Goal: Information Seeking & Learning: Learn about a topic

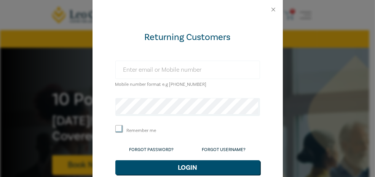
click at [170, 70] on input "text" at bounding box center [187, 70] width 145 height 18
type input "[PERSON_NAME][EMAIL_ADDRESS][DOMAIN_NAME]"
click at [115, 160] on button "Login" at bounding box center [187, 167] width 145 height 14
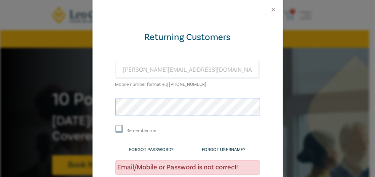
click at [93, 114] on div "Returning Customers morgan-read@live.com.au Mobile number format e.g +61 000000…" at bounding box center [187, 131] width 190 height 224
click at [162, 151] on link "Forgot Password?" at bounding box center [151, 149] width 45 height 6
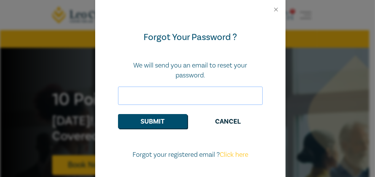
click at [146, 94] on input "email" at bounding box center [190, 95] width 145 height 18
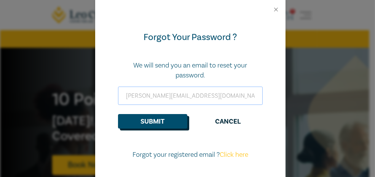
type input "[PERSON_NAME][EMAIL_ADDRESS][DOMAIN_NAME]"
click at [140, 115] on button "Submit" at bounding box center [152, 121] width 69 height 14
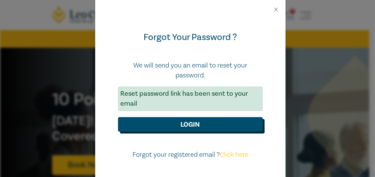
drag, startPoint x: 140, startPoint y: 115, endPoint x: 150, endPoint y: 126, distance: 14.5
click at [140, 115] on form "Forgot Your Password ? We will send you an email to reset your password. Reset …" at bounding box center [190, 81] width 145 height 100
click at [150, 126] on button "Login" at bounding box center [190, 124] width 145 height 14
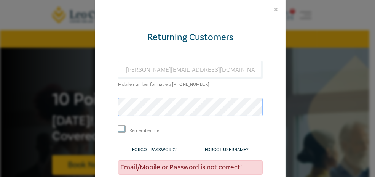
click at [54, 106] on div "Returning Customers morgan-read@live.com.au Mobile number format e.g +61 000000…" at bounding box center [187, 88] width 375 height 177
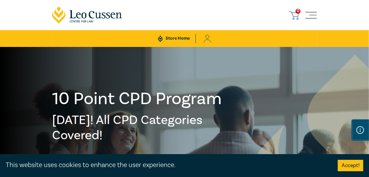
click at [204, 38] on icon at bounding box center [208, 39] width 8 height 8
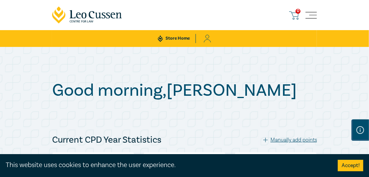
checkbox input "true"
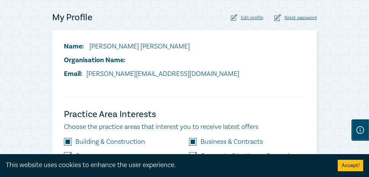
scroll to position [190, 0]
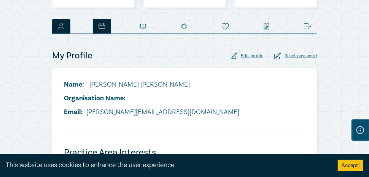
click at [97, 30] on link "Upcoming Events" at bounding box center [102, 26] width 18 height 14
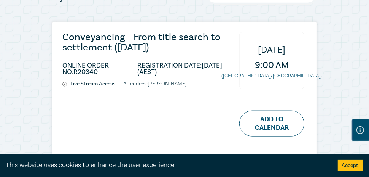
scroll to position [419, 0]
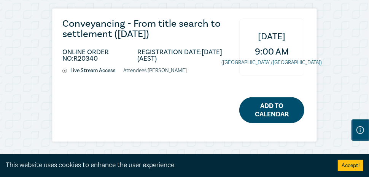
click at [264, 114] on link "Add to Calendar" at bounding box center [271, 110] width 65 height 26
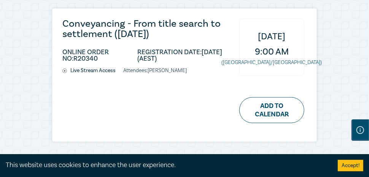
click at [126, 25] on h3 "Conveyancing - From title search to settlement (August 2025)" at bounding box center [146, 29] width 169 height 21
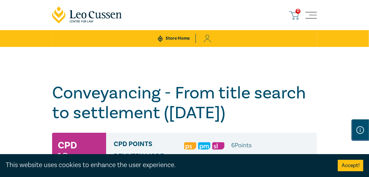
click at [296, 83] on h1 "Conveyancing - From title search to settlement (August 2025) W25027" at bounding box center [184, 103] width 265 height 40
click at [208, 37] on icon at bounding box center [208, 39] width 8 height 8
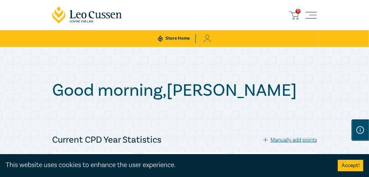
checkbox input "true"
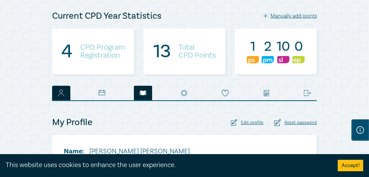
scroll to position [114, 0]
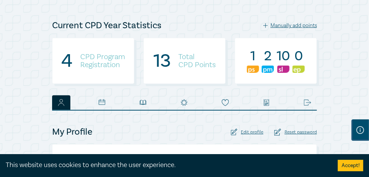
click at [104, 62] on h4 "CPD Program Registration" at bounding box center [102, 61] width 45 height 16
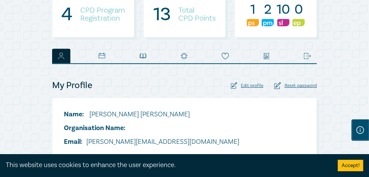
scroll to position [76, 0]
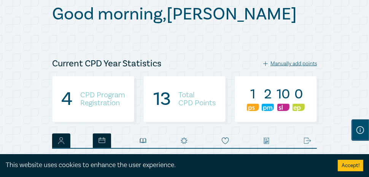
click at [102, 140] on icon at bounding box center [102, 140] width 6 height 0
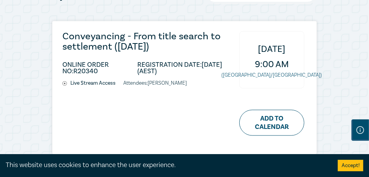
scroll to position [419, 0]
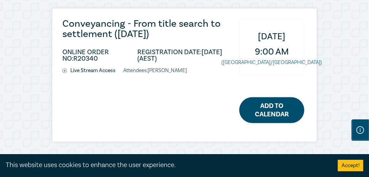
click at [268, 110] on link "Add to Calendar" at bounding box center [271, 110] width 65 height 26
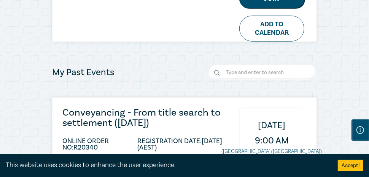
scroll to position [381, 0]
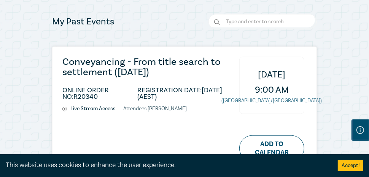
click at [62, 108] on icon at bounding box center [64, 109] width 5 height 5
click at [85, 108] on li "Live Stream Access" at bounding box center [92, 108] width 61 height 6
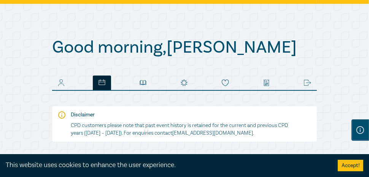
scroll to position [0, 0]
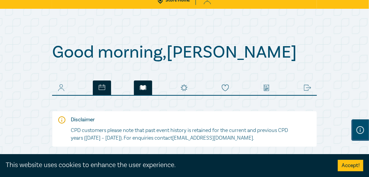
click at [148, 85] on link "My Digital Library" at bounding box center [143, 87] width 18 height 14
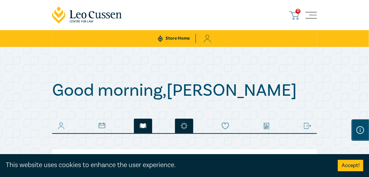
click at [181, 127] on icon at bounding box center [184, 125] width 7 height 7
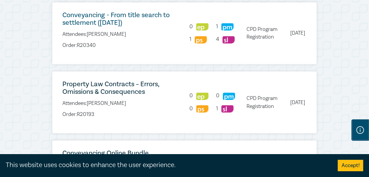
click at [117, 27] on link "Conveyancing - From title search to settlement (August 2025)" at bounding box center [115, 19] width 107 height 16
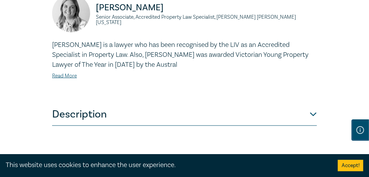
scroll to position [495, 0]
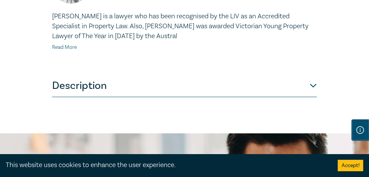
click at [64, 51] on link "Read More" at bounding box center [64, 47] width 25 height 7
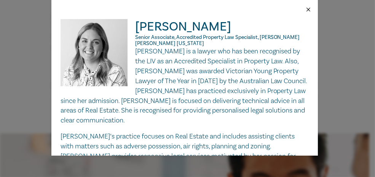
click at [309, 8] on button "Close" at bounding box center [308, 9] width 7 height 7
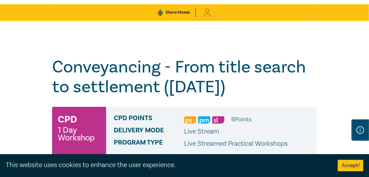
scroll to position [0, 0]
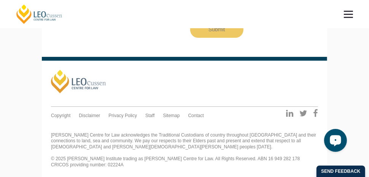
click at [329, 143] on div "Open LiveChat chat widget" at bounding box center [335, 139] width 13 height 13
click at [163, 67] on footer "[PERSON_NAME] Quick Links About Us Our Graduate Alumni Continuing Professional …" at bounding box center [184, 117] width 285 height 120
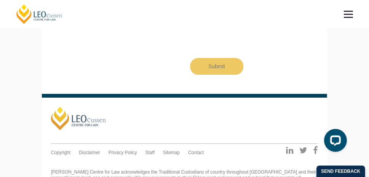
scroll to position [1347, 0]
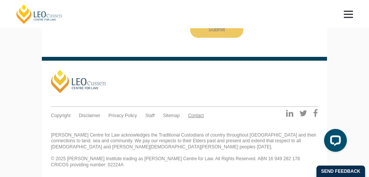
click at [191, 113] on link "Contact" at bounding box center [196, 116] width 16 height 6
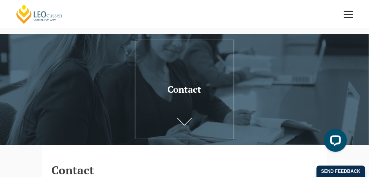
click at [31, 17] on link "[PERSON_NAME] Centre for Law" at bounding box center [39, 14] width 48 height 21
